Goal: Task Accomplishment & Management: Manage account settings

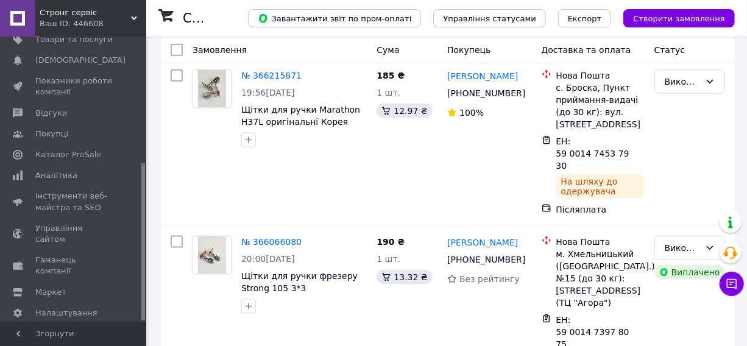
scroll to position [664, 0]
click at [384, 231] on div "190 ₴ 1 шт. 13.32 ₴" at bounding box center [406, 310] width 71 height 158
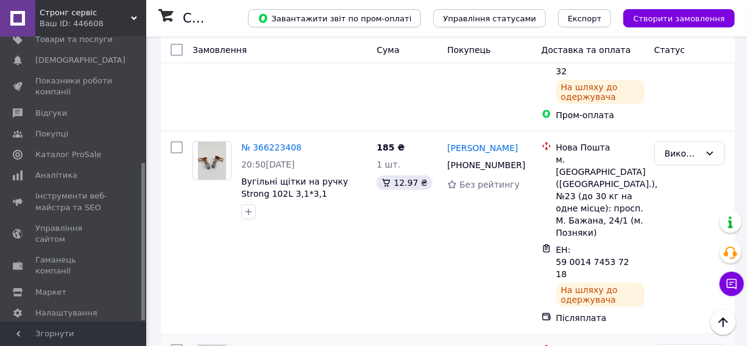
scroll to position [332, 0]
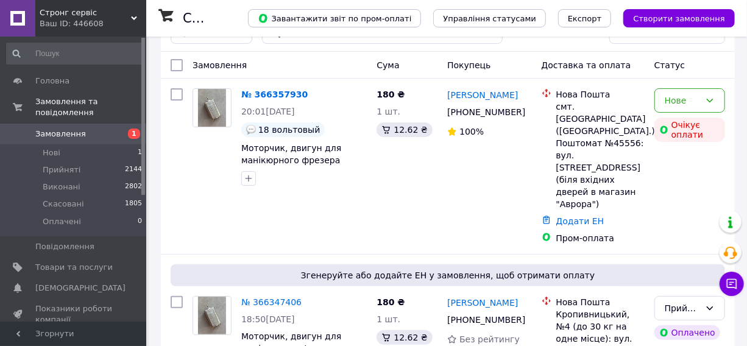
scroll to position [55, 0]
